Goal: Complete application form

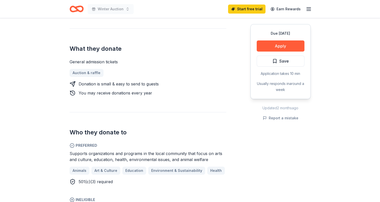
scroll to position [201, 0]
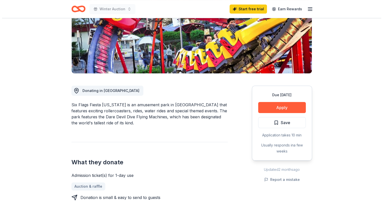
scroll to position [100, 0]
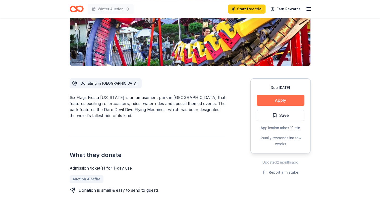
click at [281, 95] on button "Apply" at bounding box center [281, 100] width 48 height 11
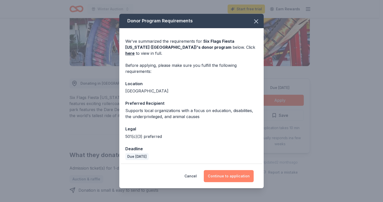
click at [230, 176] on button "Continue to application" at bounding box center [229, 176] width 50 height 12
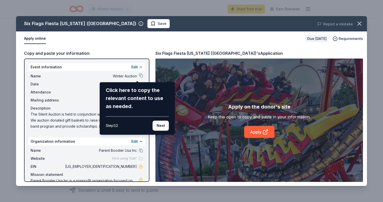
click at [127, 89] on div "Click here to copy the relevant content to use as needed." at bounding box center [137, 98] width 63 height 24
click at [133, 101] on div "Click here to copy the relevant content to use as needed." at bounding box center [137, 98] width 63 height 24
click at [121, 106] on div "Click here to copy the relevant content to use as needed." at bounding box center [137, 98] width 63 height 24
click at [130, 100] on div "Click here to copy the relevant content to use as needed." at bounding box center [137, 98] width 63 height 24
click at [258, 132] on div "Six Flags Fiesta [US_STATE] ([GEOGRAPHIC_DATA]) Save Report a mistake Apply onl…" at bounding box center [191, 101] width 351 height 170
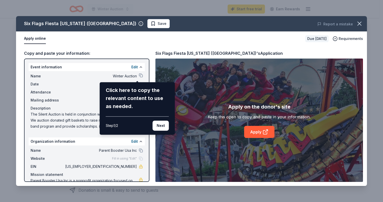
drag, startPoint x: 167, startPoint y: 126, endPoint x: 177, endPoint y: 126, distance: 10.8
click at [167, 126] on button "Next" at bounding box center [161, 125] width 16 height 10
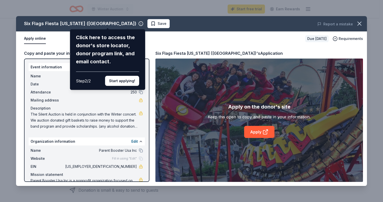
drag, startPoint x: 123, startPoint y: 79, endPoint x: 129, endPoint y: 80, distance: 5.6
click at [123, 78] on button "Start applying!" at bounding box center [122, 81] width 34 height 10
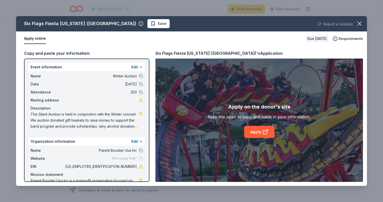
click at [259, 130] on div "Six Flags Fiesta [US_STATE] ([GEOGRAPHIC_DATA]) Save Report a mistake Apply onl…" at bounding box center [191, 101] width 351 height 170
click at [266, 130] on icon at bounding box center [266, 132] width 6 height 6
